Goal: Transaction & Acquisition: Purchase product/service

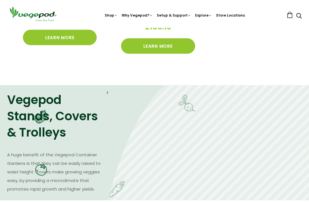
scroll to position [267, 0]
click at [154, 28] on img at bounding box center [154, 28] width 0 height 0
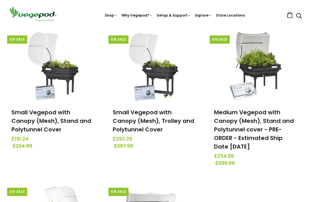
scroll to position [77, 0]
click at [265, 131] on link "Medium Vegepod with Canopy (Mesh), Stand and Polytunnel cover - PRE-ORDER - Est…" at bounding box center [254, 129] width 80 height 42
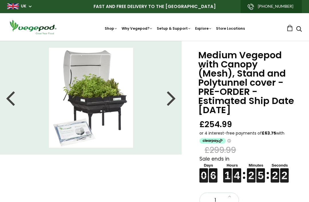
click at [169, 98] on div at bounding box center [171, 98] width 9 height 26
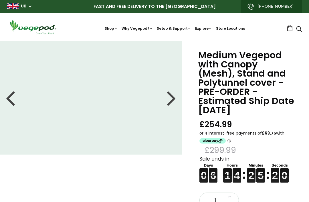
click at [175, 97] on div at bounding box center [171, 98] width 9 height 26
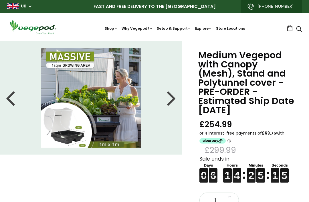
click at [174, 105] on div at bounding box center [171, 98] width 9 height 26
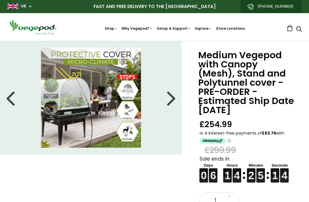
click at [173, 102] on div at bounding box center [171, 98] width 9 height 26
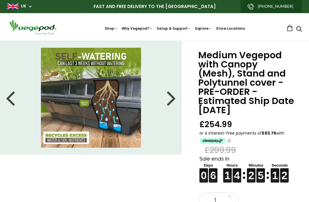
click at [173, 103] on div at bounding box center [171, 98] width 9 height 26
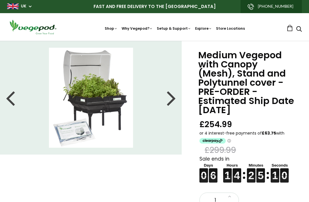
click at [173, 103] on div at bounding box center [171, 98] width 9 height 26
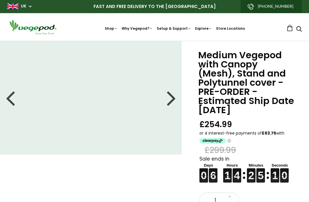
click at [168, 103] on div at bounding box center [171, 98] width 9 height 26
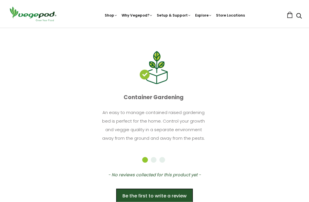
scroll to position [367, 0]
click at [152, 157] on button "2" at bounding box center [154, 160] width 6 height 6
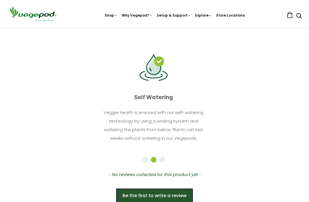
click at [162, 157] on button "3" at bounding box center [162, 160] width 6 height 6
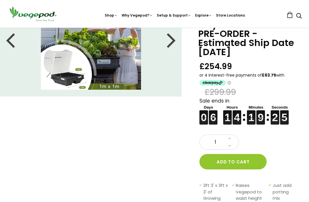
scroll to position [0, 0]
